Goal: Transaction & Acquisition: Subscribe to service/newsletter

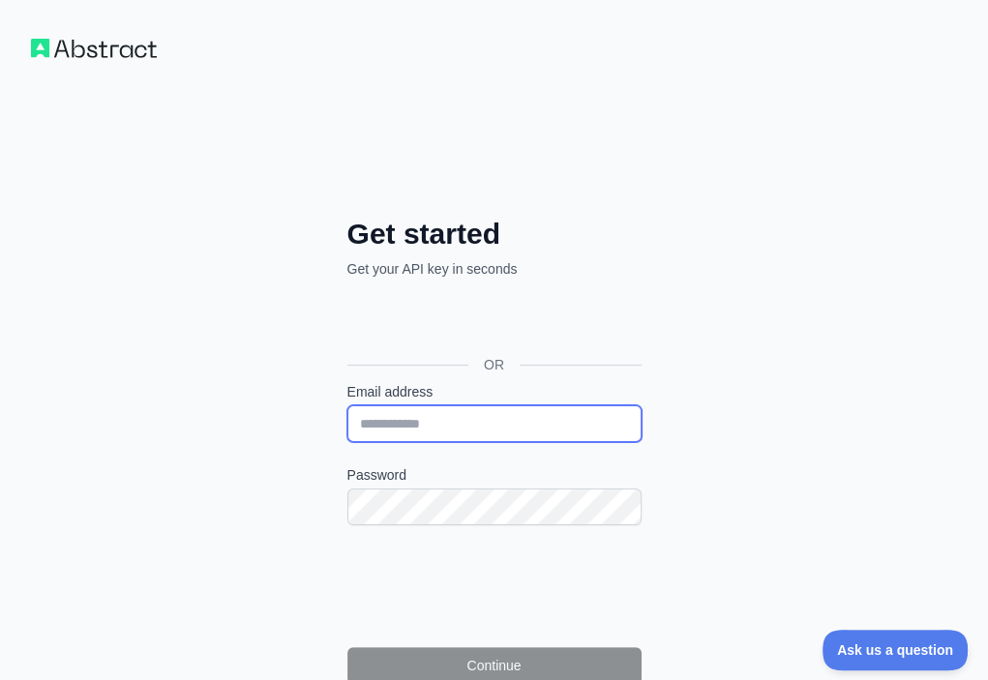
click at [347, 405] on input "Email address" at bounding box center [494, 423] width 294 height 37
paste input "**********"
type input "**********"
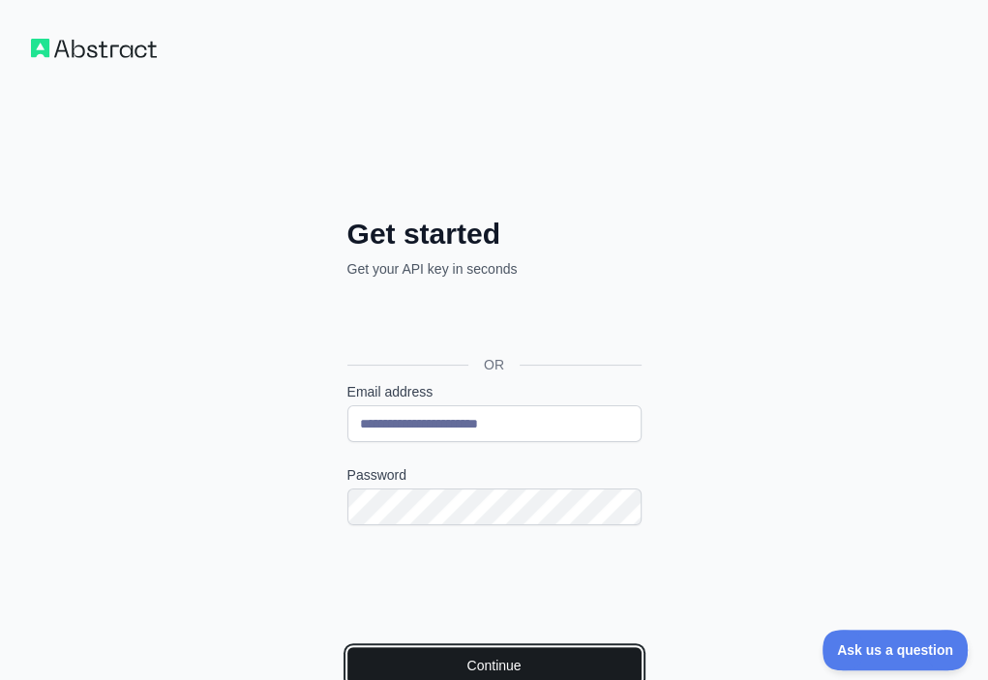
click at [380, 647] on button "Continue" at bounding box center [494, 665] width 294 height 37
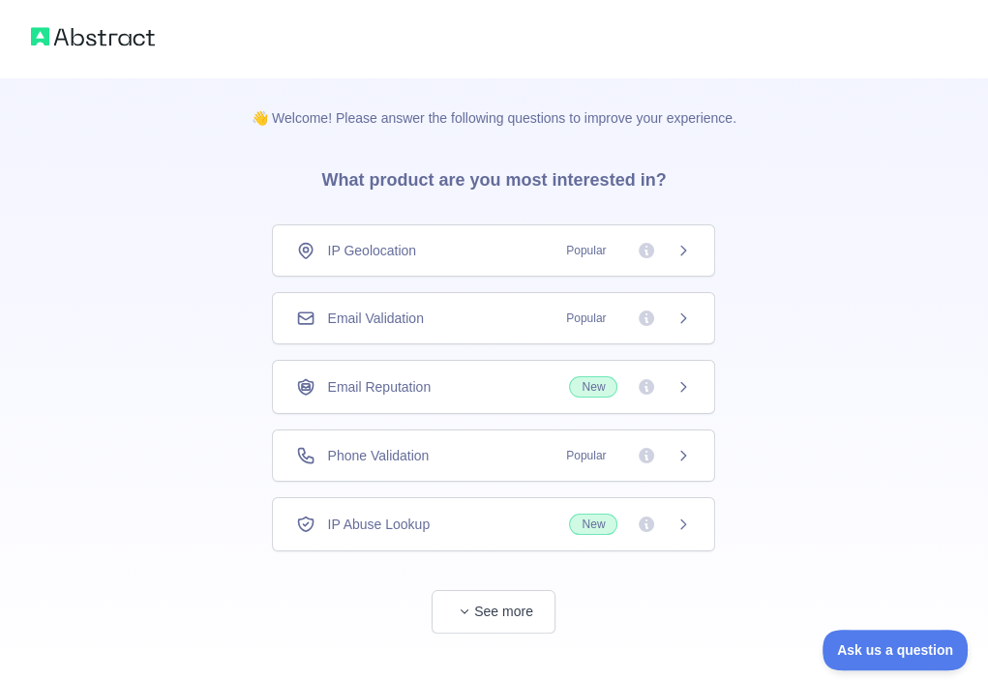
click at [509, 314] on div "Email Validation Popular" at bounding box center [493, 318] width 395 height 19
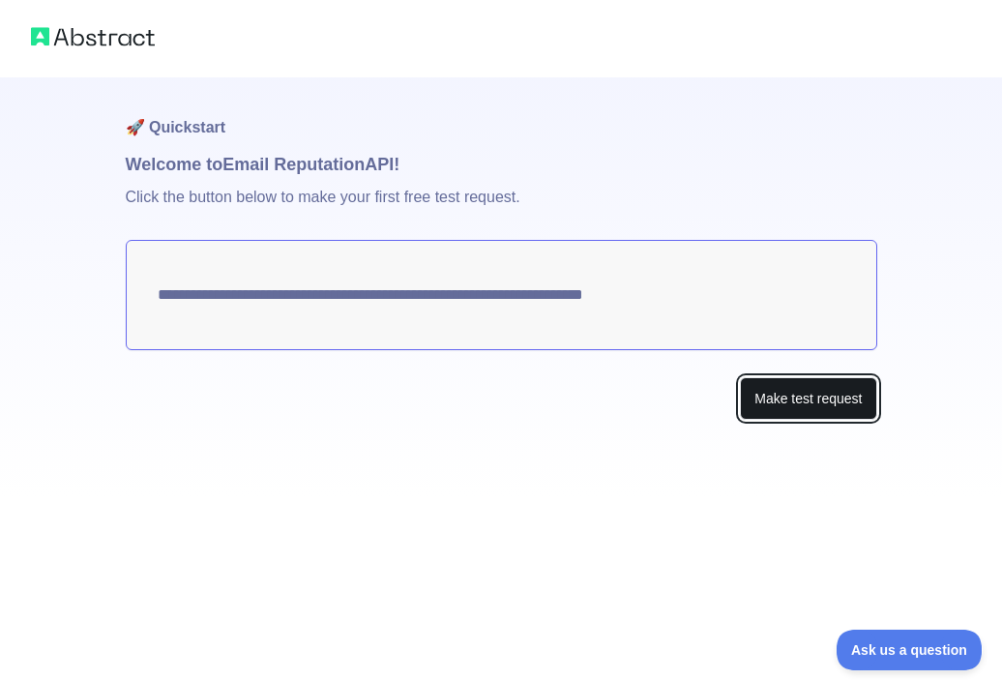
click at [813, 397] on button "Make test request" at bounding box center [808, 399] width 136 height 44
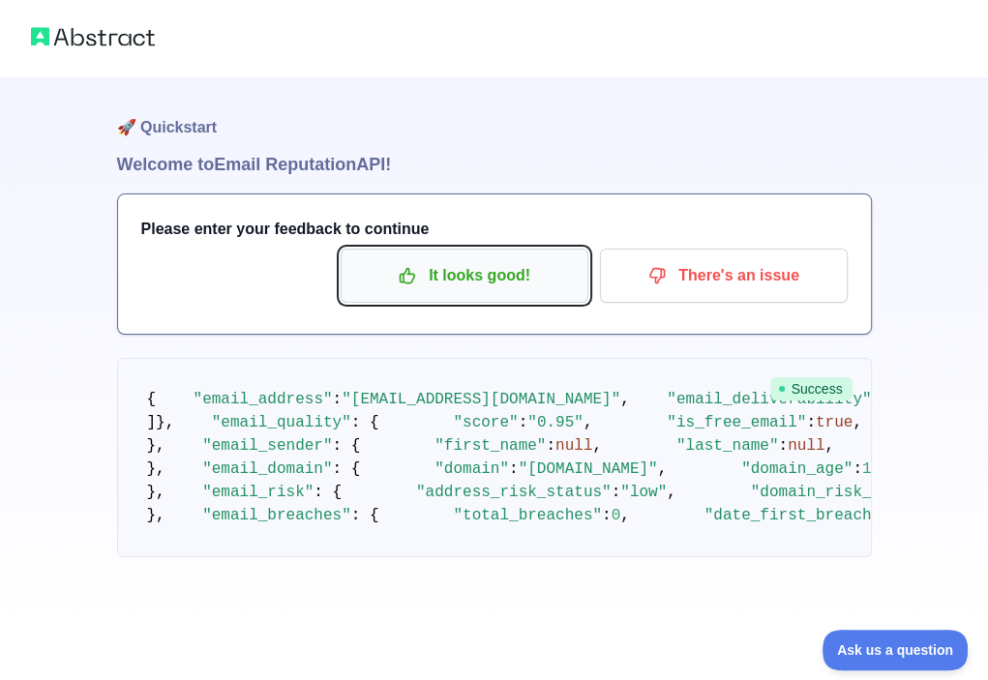
click at [442, 287] on p "It looks good!" at bounding box center [464, 275] width 219 height 33
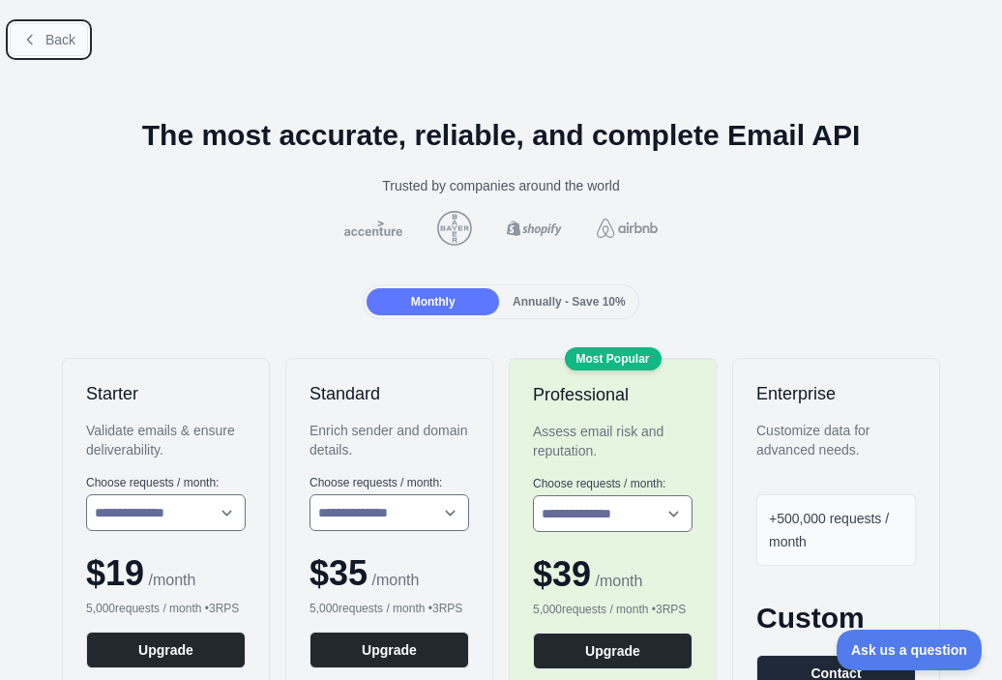
click at [37, 39] on icon at bounding box center [29, 39] width 15 height 15
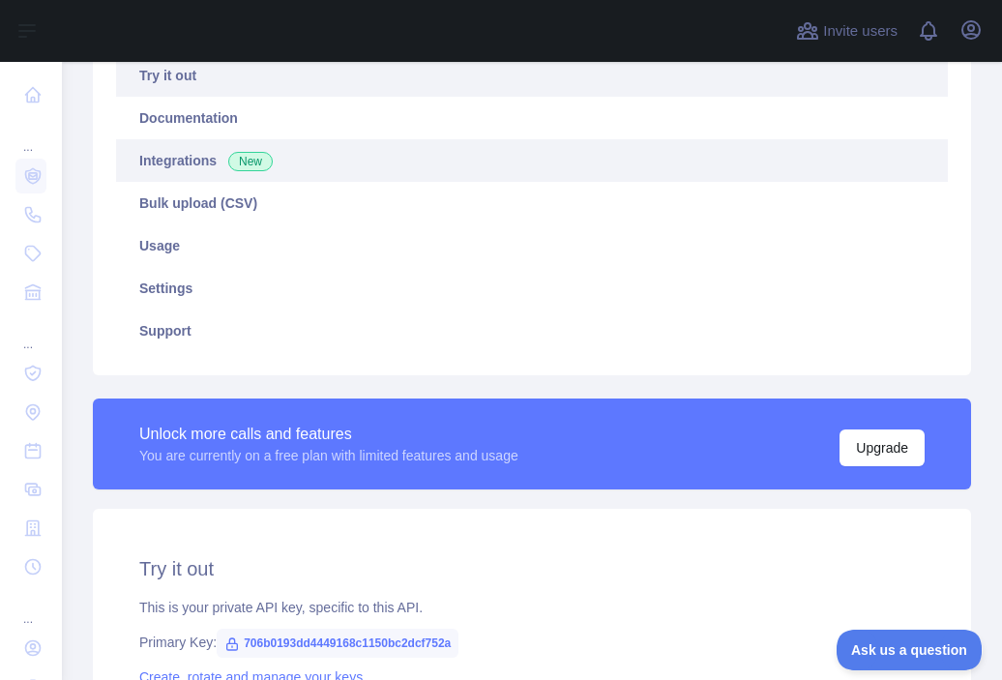
scroll to position [484, 0]
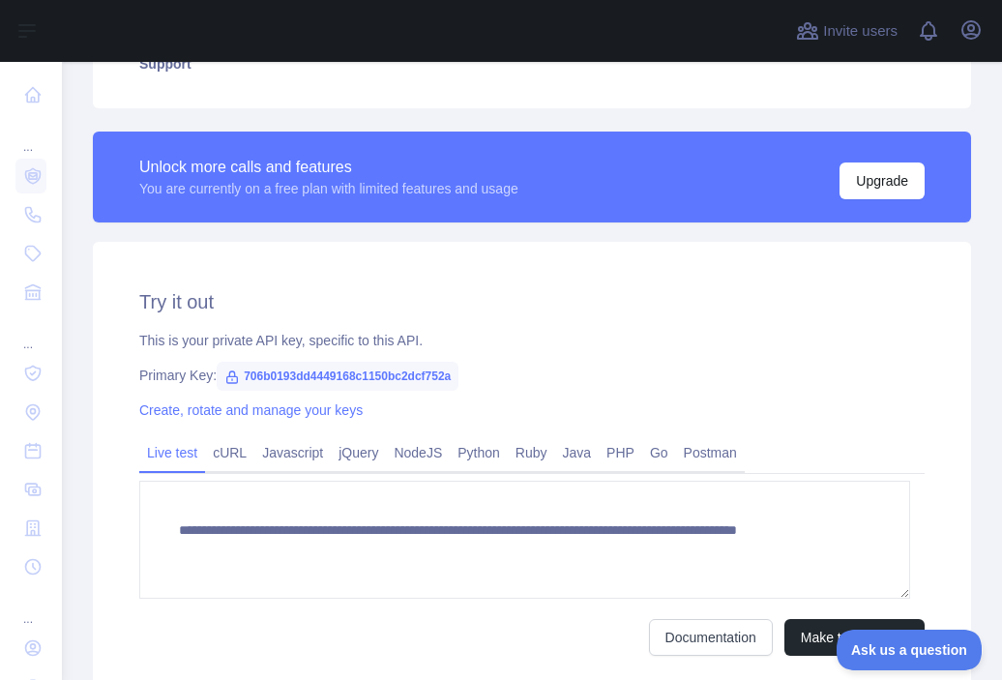
click at [375, 378] on span "706b0193dd4449168c1150bc2dcf752a" at bounding box center [338, 376] width 242 height 29
copy span "706b0193dd4449168c1150bc2dcf752a"
